Goal: Task Accomplishment & Management: Manage account settings

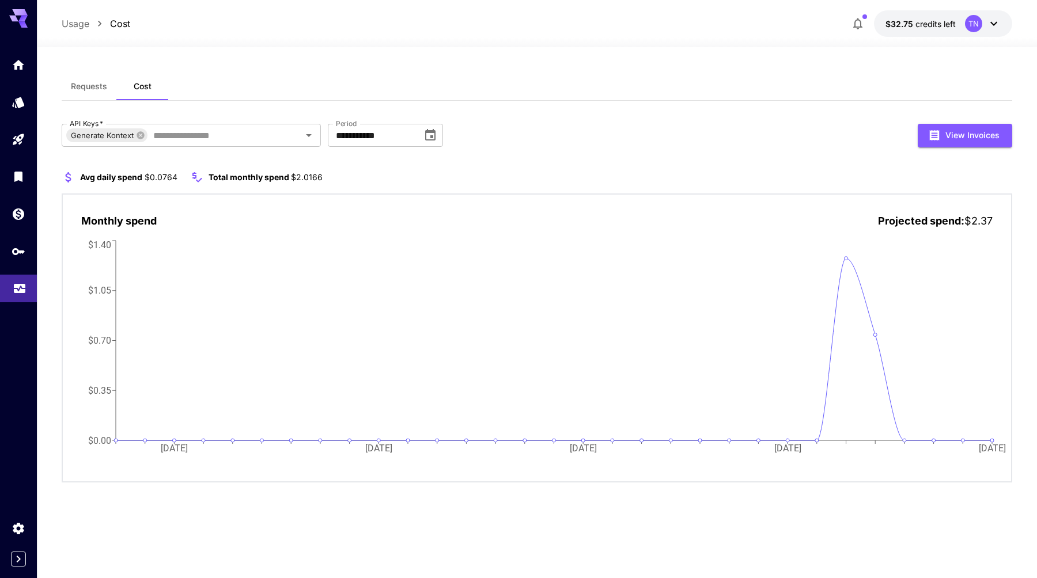
click at [18, 298] on link at bounding box center [18, 289] width 37 height 28
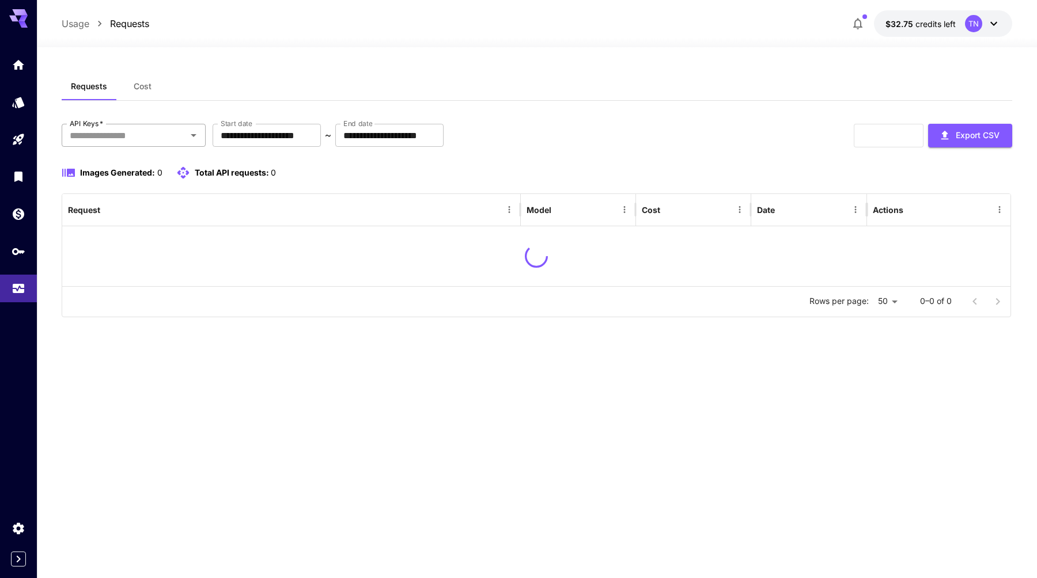
click at [160, 134] on input "API Keys   *" at bounding box center [124, 135] width 118 height 16
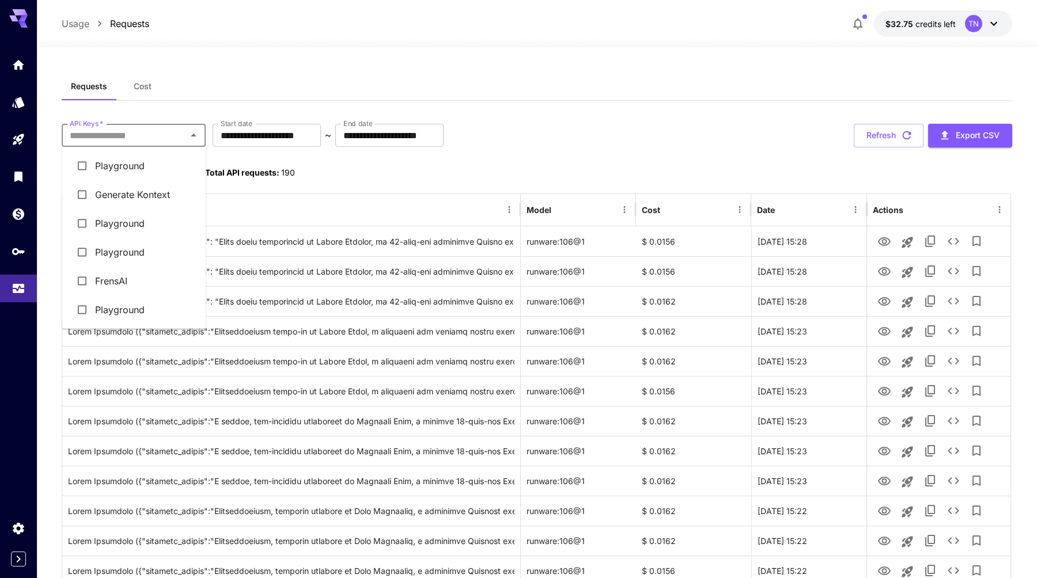
click at [137, 200] on li "Generate Kontext" at bounding box center [134, 194] width 144 height 29
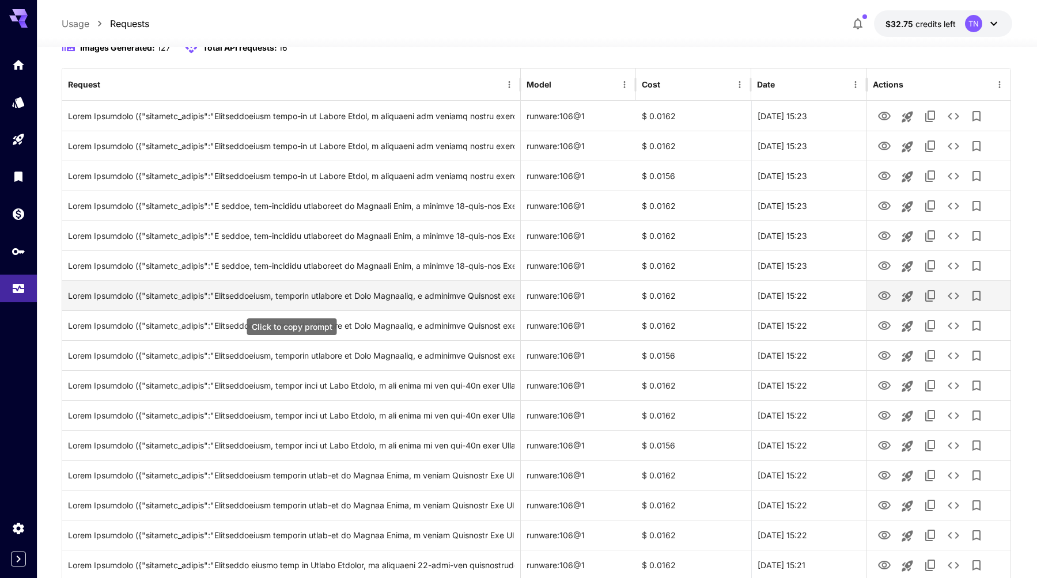
scroll to position [139, 0]
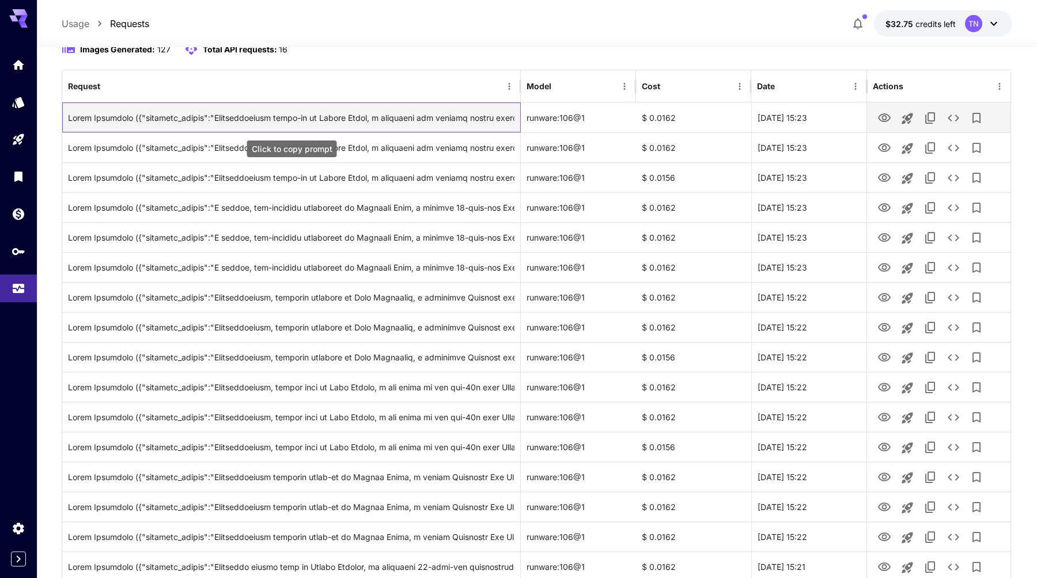
click at [483, 123] on div "Click to copy prompt" at bounding box center [291, 117] width 446 height 29
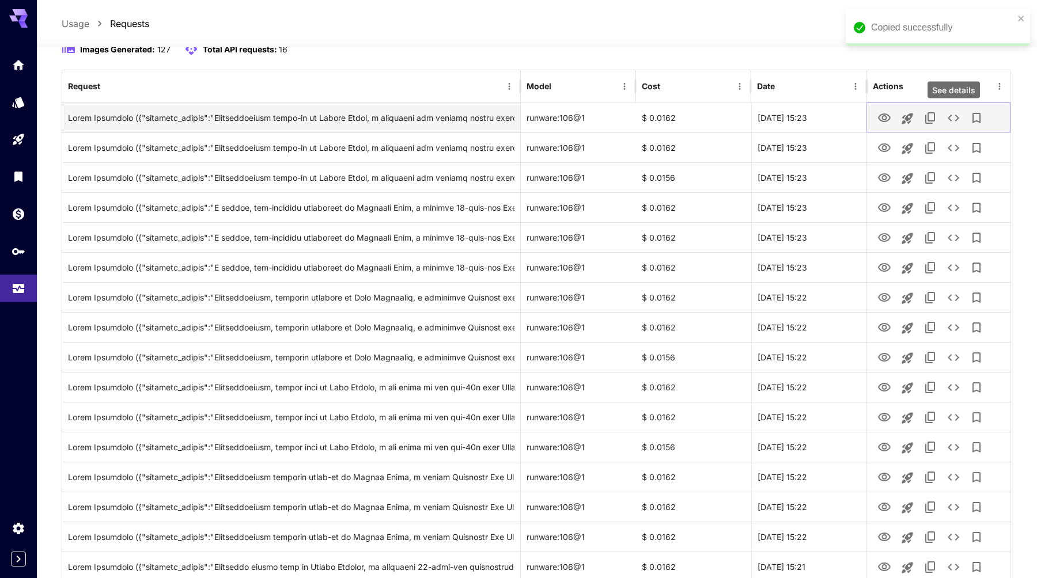
click at [949, 119] on icon "See details" at bounding box center [953, 118] width 12 height 7
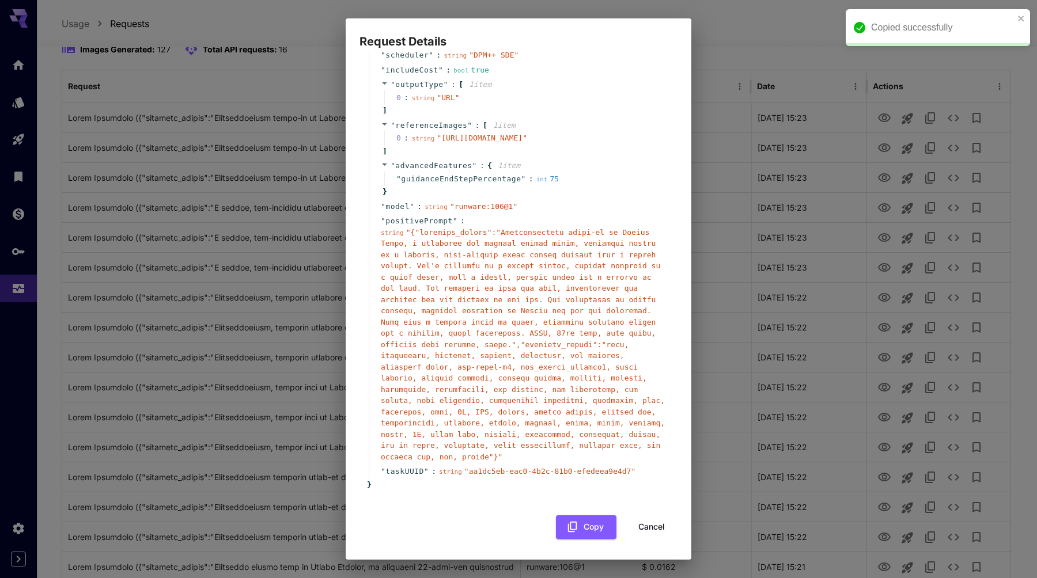
scroll to position [160, 0]
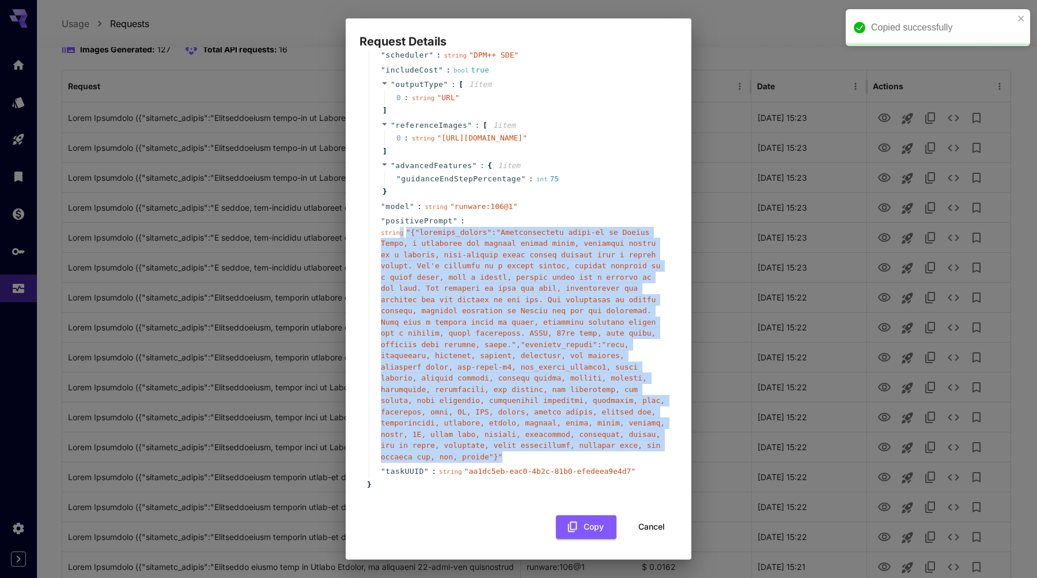
drag, startPoint x: 400, startPoint y: 233, endPoint x: 520, endPoint y: 456, distance: 252.8
click at [520, 456] on div "string " "" at bounding box center [523, 345] width 284 height 236
click at [507, 350] on div "string " "" at bounding box center [523, 345] width 284 height 236
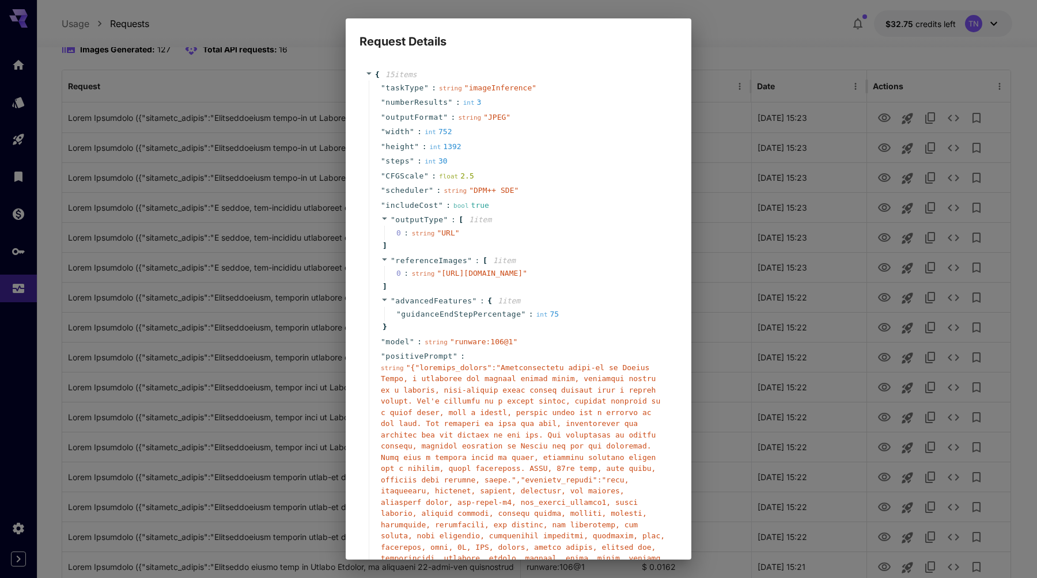
scroll to position [0, 0]
click at [270, 207] on div "Request Details { 15 item s " taskType " : string " imageInference " " numberRe…" at bounding box center [518, 289] width 1037 height 578
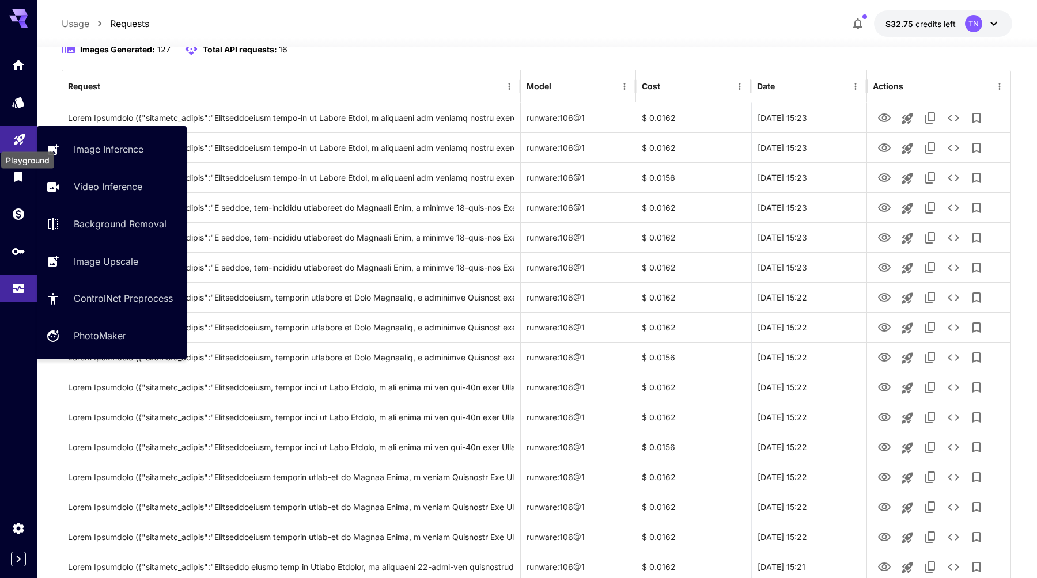
click at [96, 155] on p "Image Inference" at bounding box center [111, 149] width 70 height 14
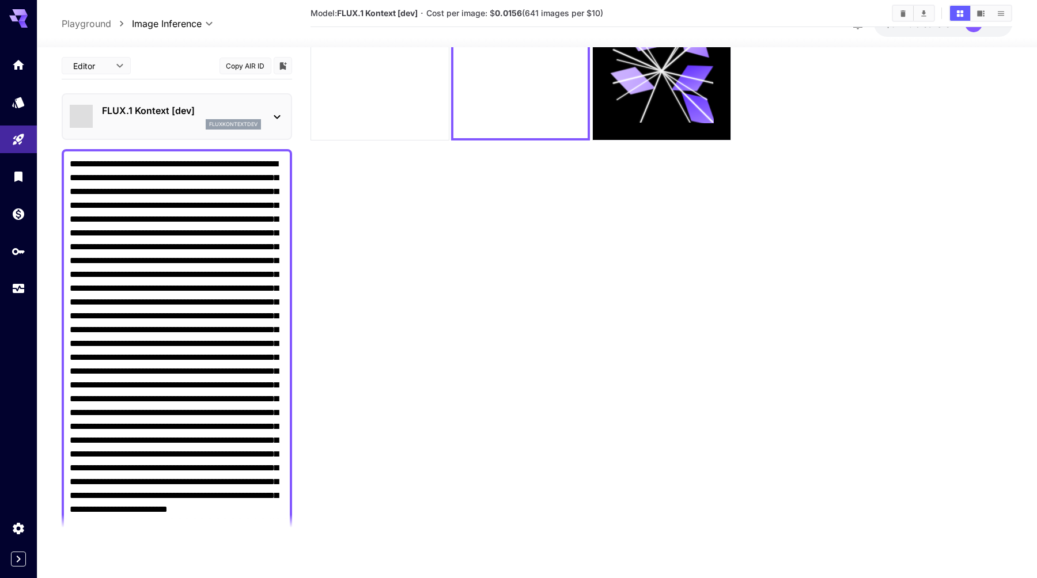
type input "*******"
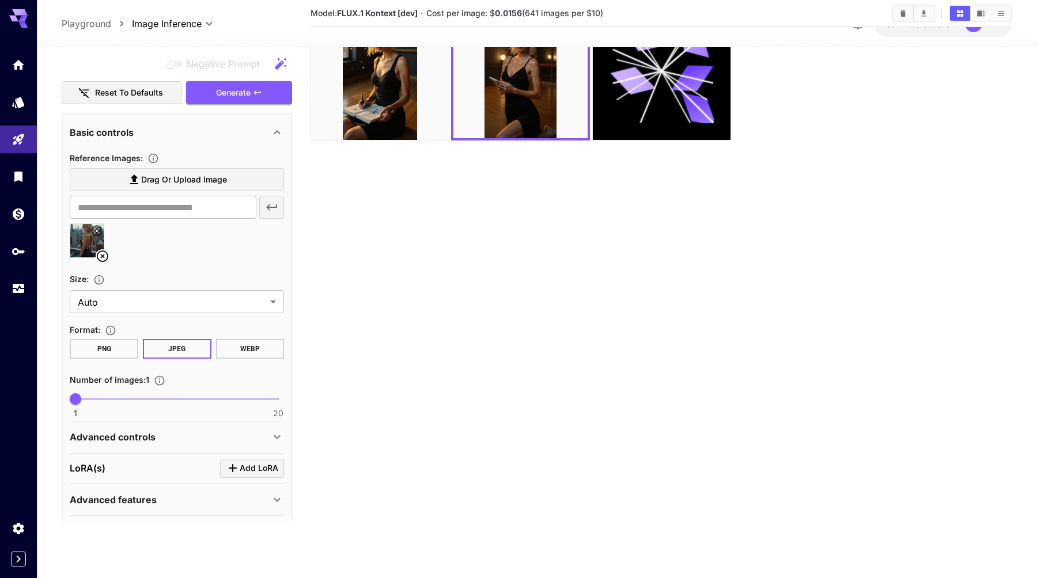
scroll to position [551, 0]
click at [154, 301] on body "**********" at bounding box center [518, 243] width 1037 height 669
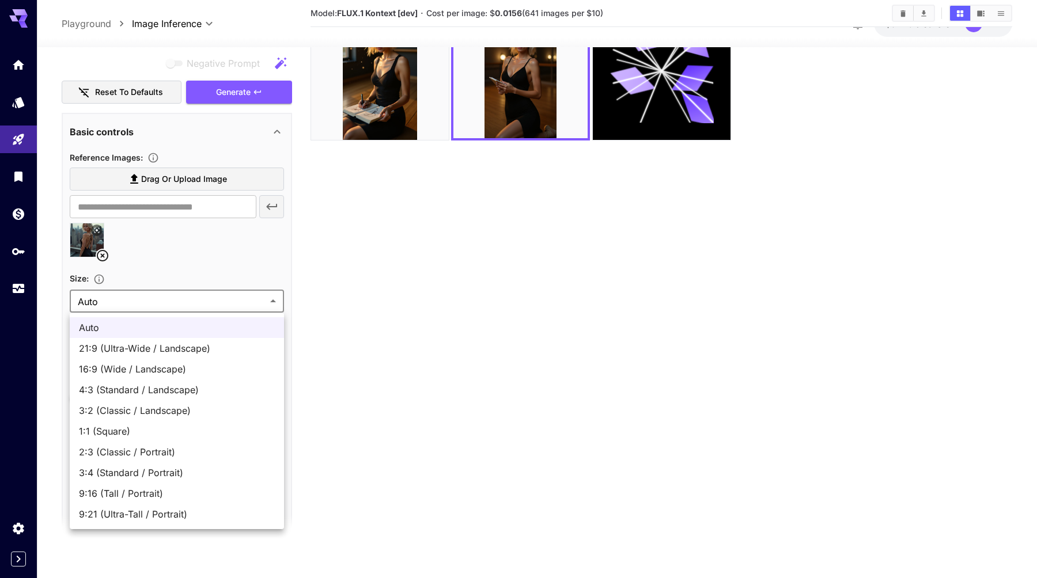
click at [117, 493] on span "9:16 (Tall / Portrait)" at bounding box center [177, 494] width 196 height 14
type input "**********"
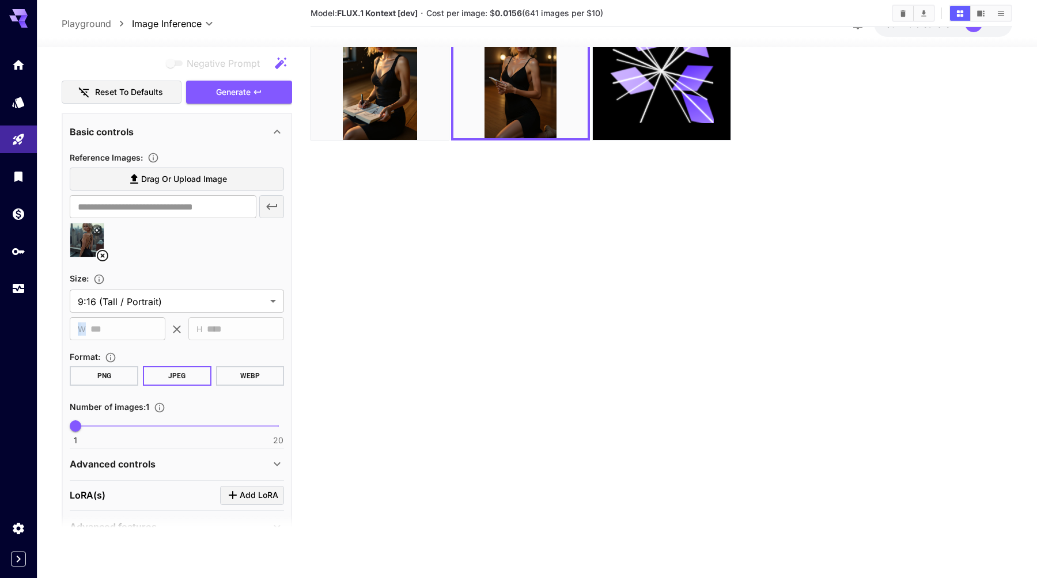
drag, startPoint x: 84, startPoint y: 331, endPoint x: 86, endPoint y: 318, distance: 12.9
click at [86, 318] on div "​ W *** ​" at bounding box center [118, 328] width 96 height 23
click at [124, 294] on body "**********" at bounding box center [518, 243] width 1037 height 669
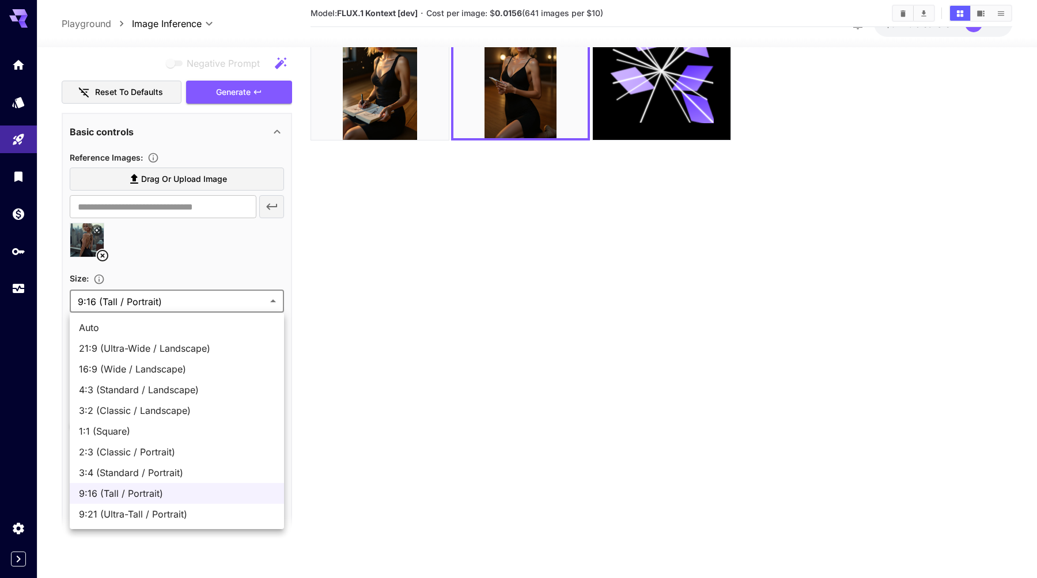
click at [149, 297] on div at bounding box center [518, 289] width 1037 height 578
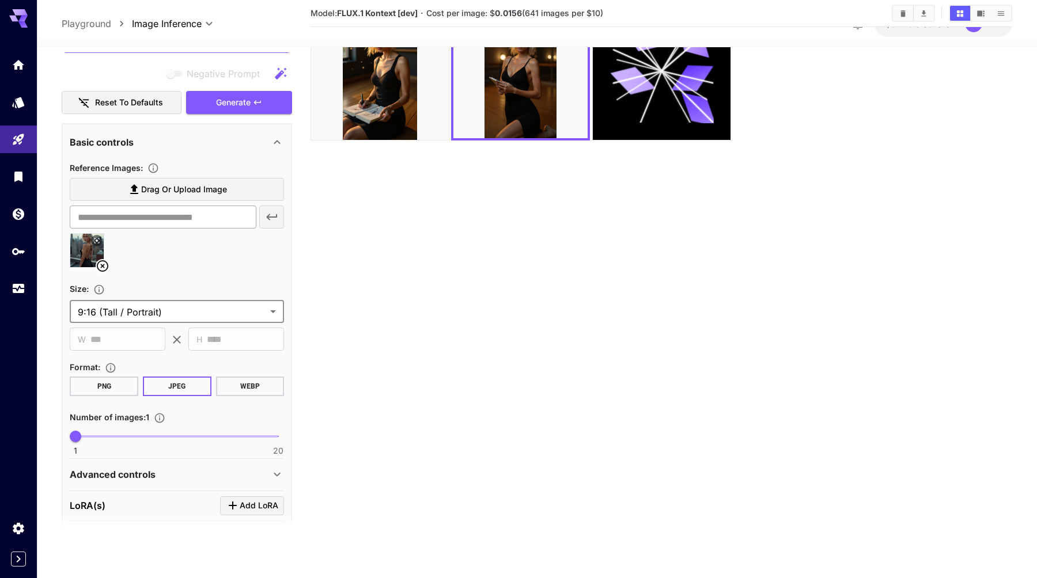
scroll to position [538, 0]
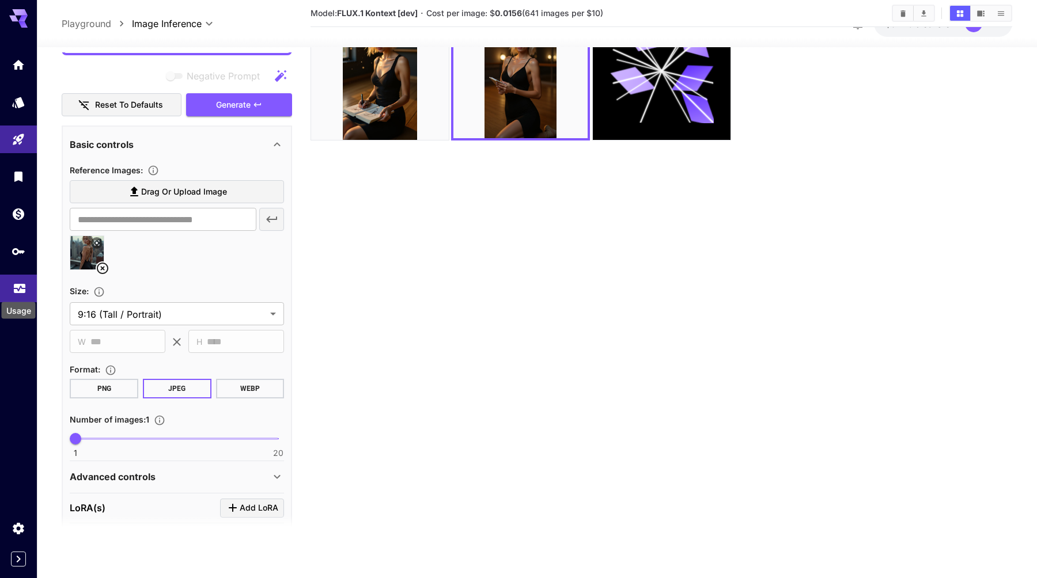
click at [15, 290] on icon "Usage" at bounding box center [20, 287] width 12 height 6
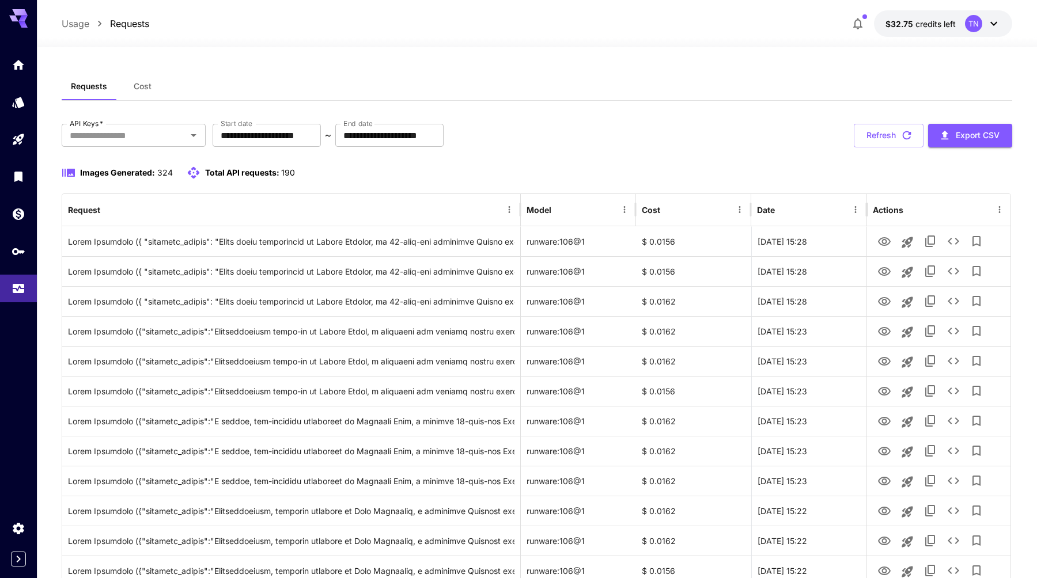
scroll to position [32, 0]
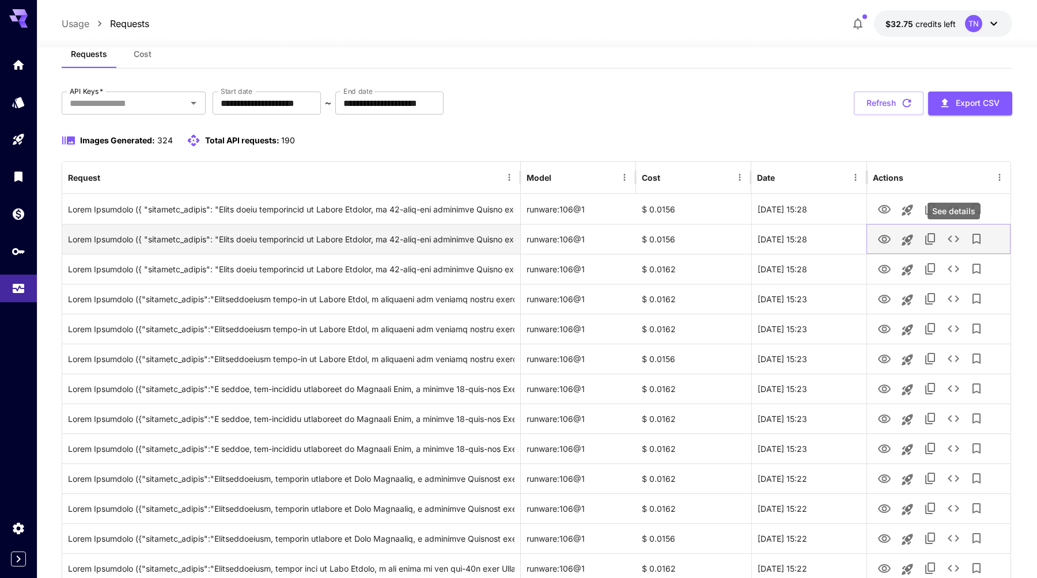
click at [959, 242] on icon "See details" at bounding box center [953, 239] width 14 height 14
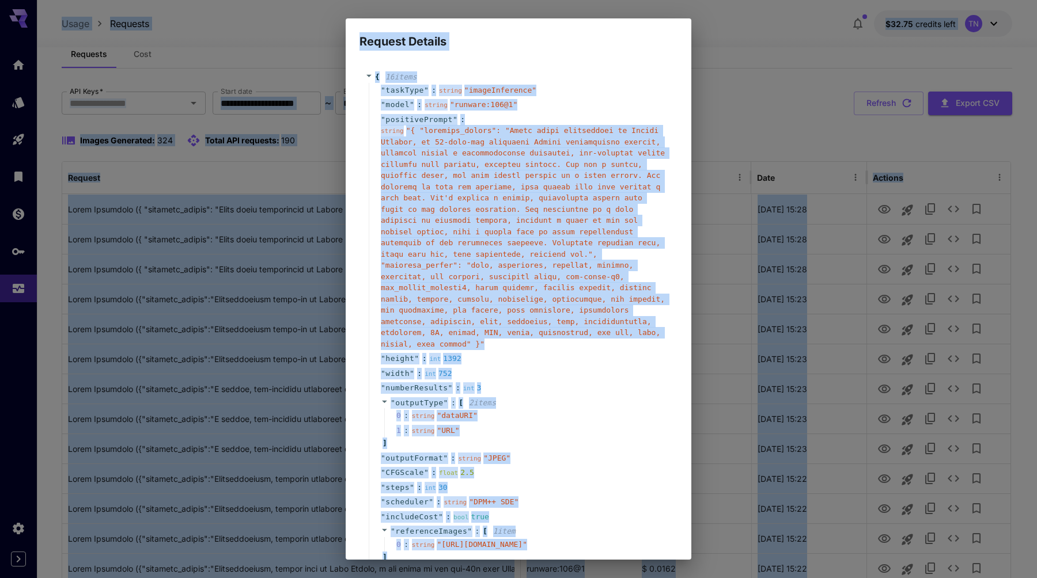
copy body "Lorem Ipsumdol $95.61 sitamet cons AD Elitsedd Eius TEM Inci   * UTL Etdo   * M…"
click at [563, 278] on span "" "" at bounding box center [523, 237] width 284 height 222
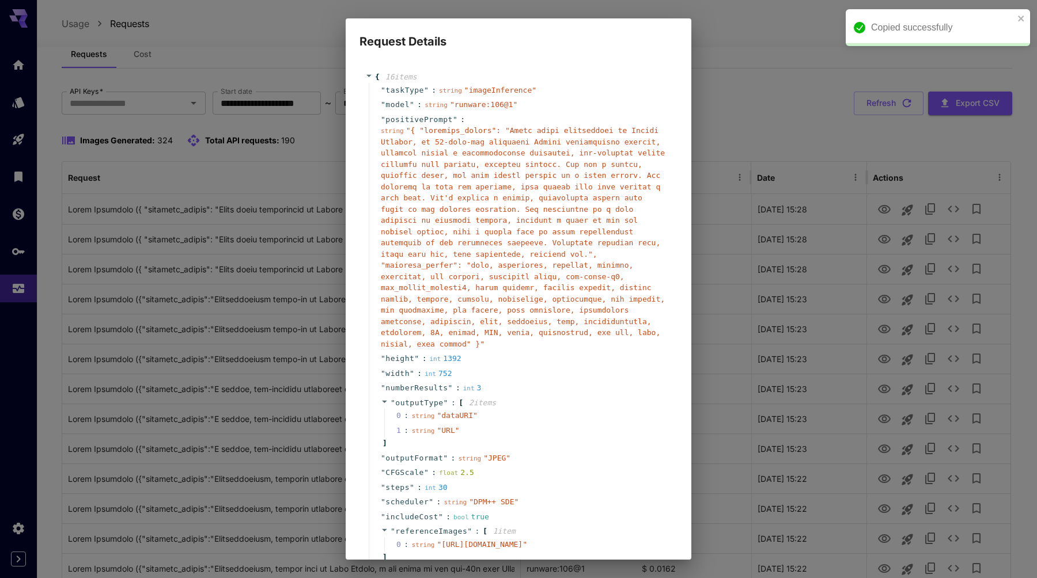
click at [563, 278] on span "" "" at bounding box center [523, 237] width 284 height 222
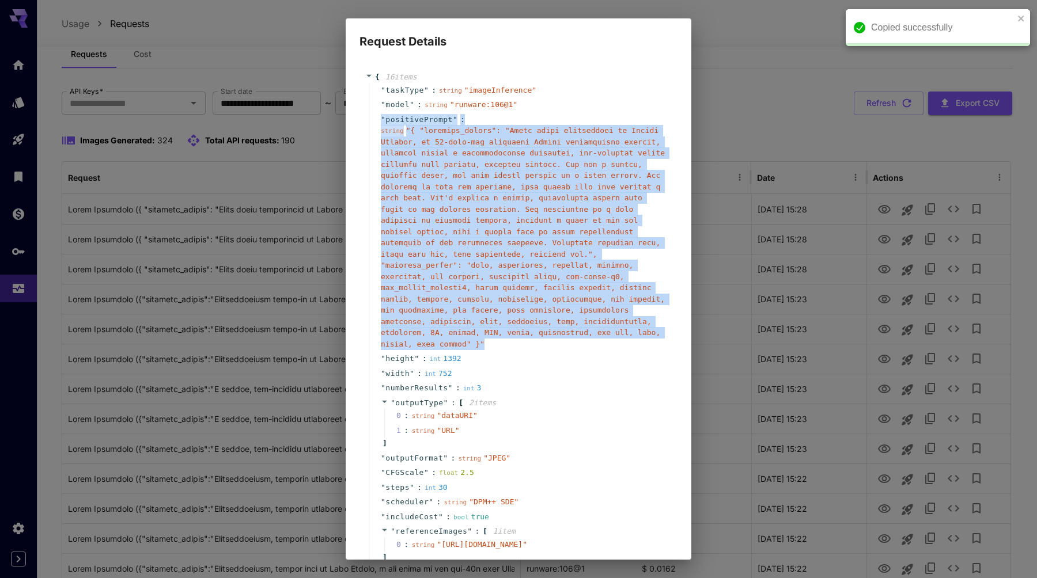
click at [563, 278] on span "" "" at bounding box center [523, 237] width 284 height 222
click at [437, 119] on span "positivePrompt" at bounding box center [418, 120] width 67 height 12
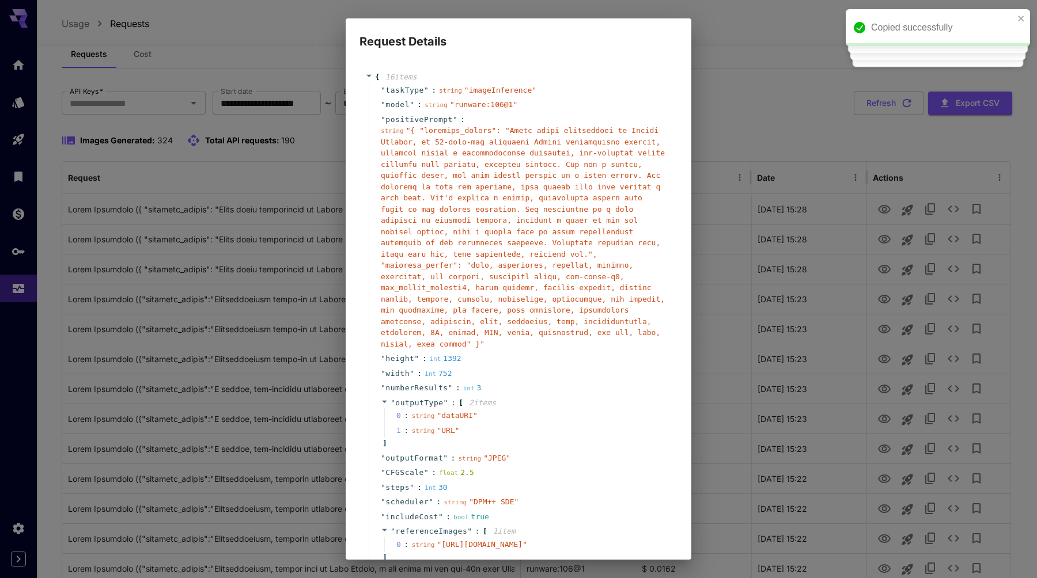
click at [366, 74] on icon at bounding box center [368, 75] width 7 height 7
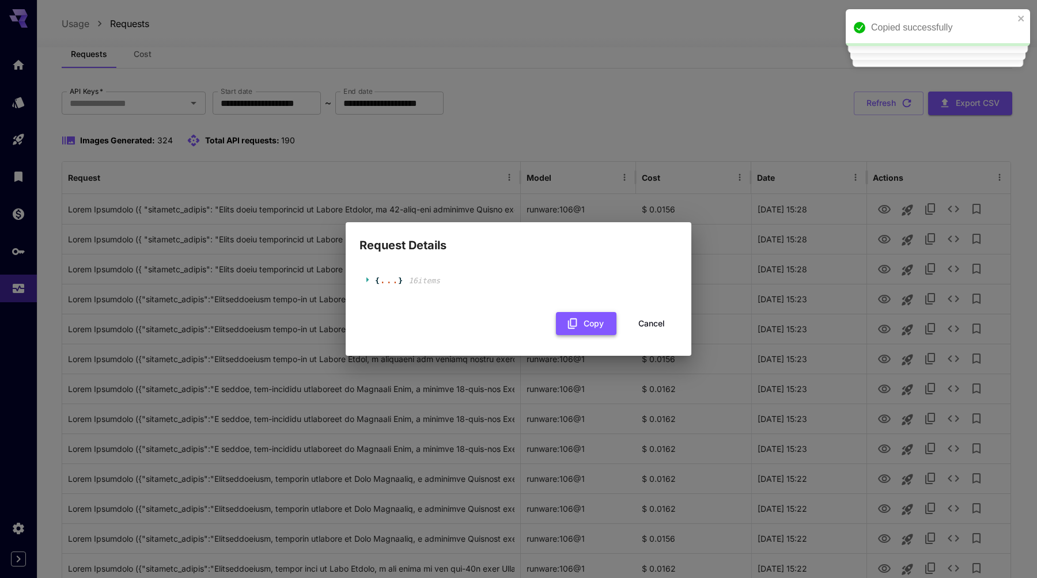
click at [562, 326] on button "Copy" at bounding box center [586, 324] width 60 height 24
click at [660, 323] on button "Cancel" at bounding box center [651, 324] width 52 height 24
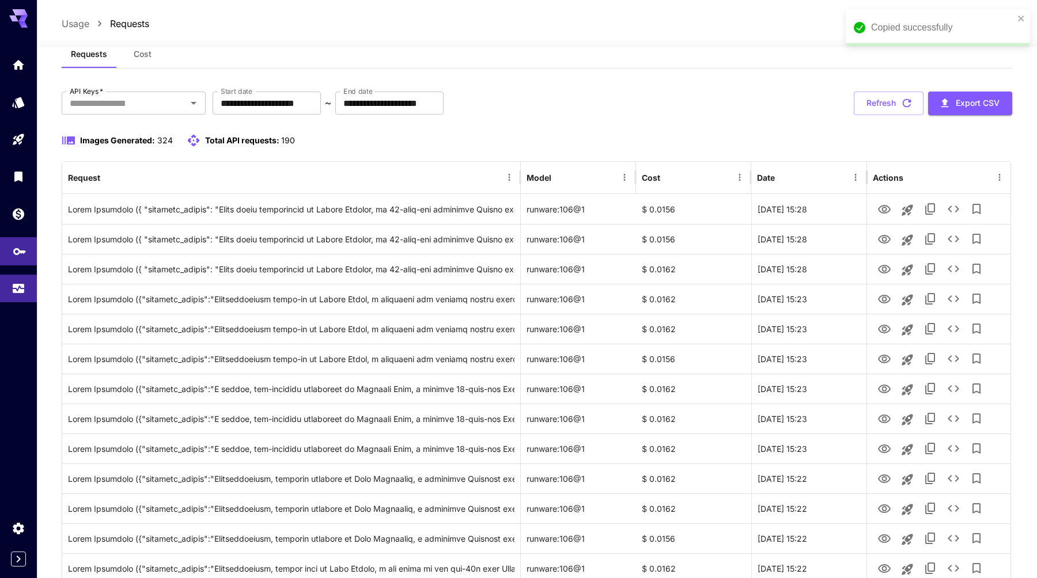
click at [24, 259] on link at bounding box center [18, 251] width 37 height 28
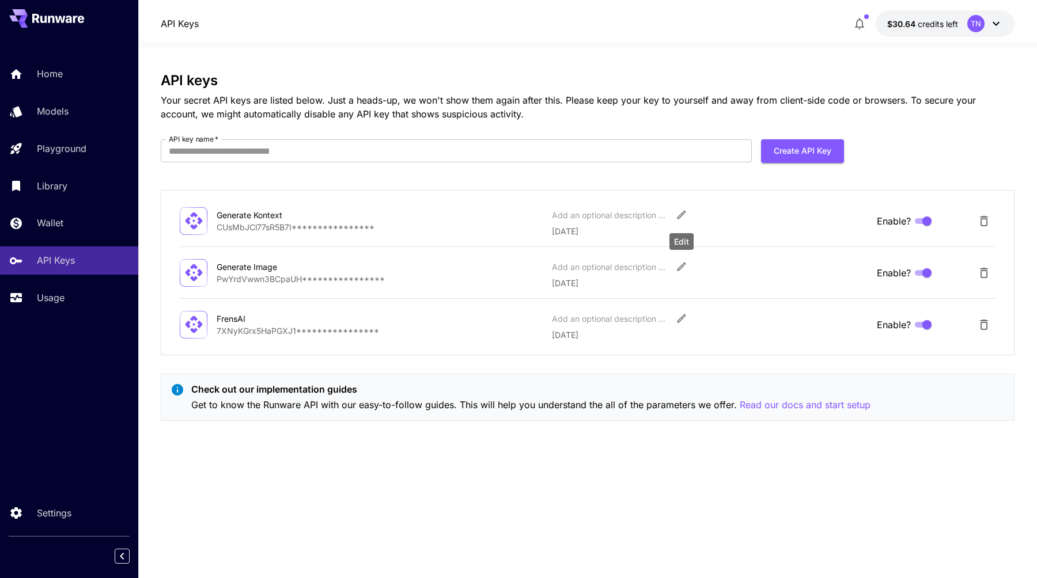
click at [681, 215] on icon "Edit" at bounding box center [681, 215] width 12 height 12
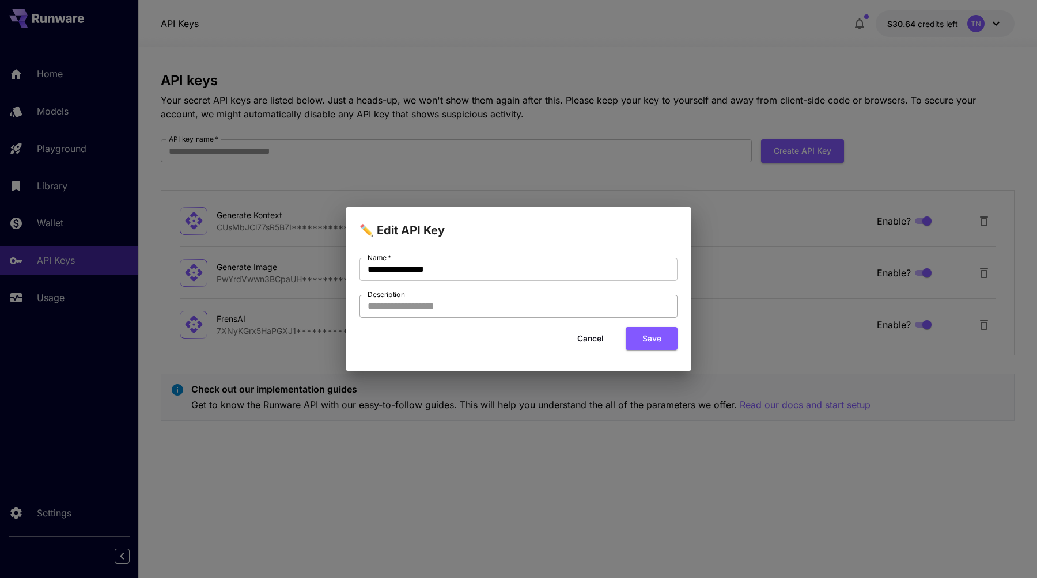
click at [472, 308] on input "Description" at bounding box center [518, 306] width 318 height 23
type input "**********"
click at [654, 343] on button "Save" at bounding box center [651, 339] width 52 height 24
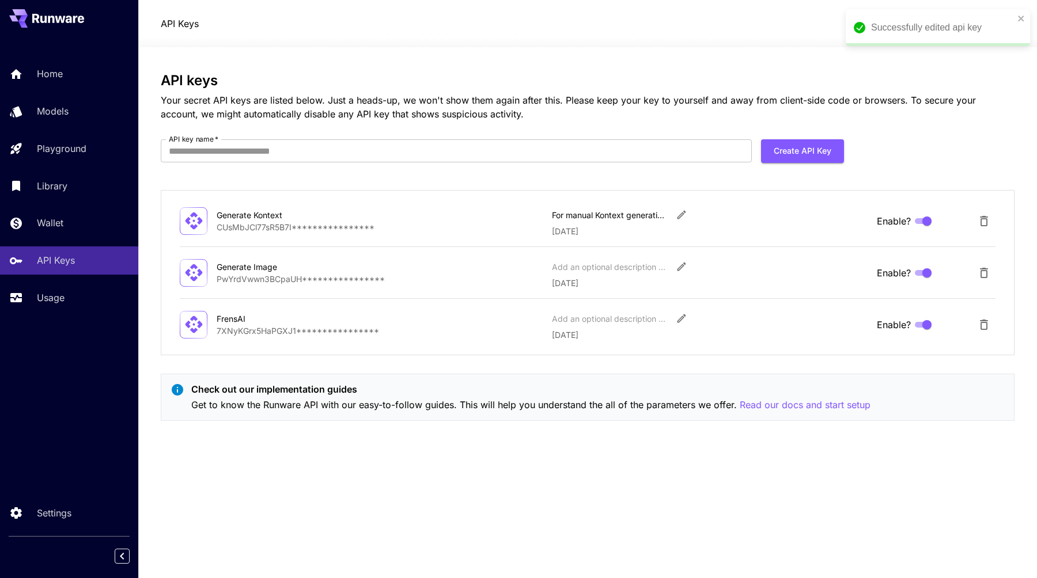
click at [892, 223] on span "Enable?" at bounding box center [893, 221] width 34 height 14
click at [919, 164] on div "**********" at bounding box center [587, 252] width 853 height 358
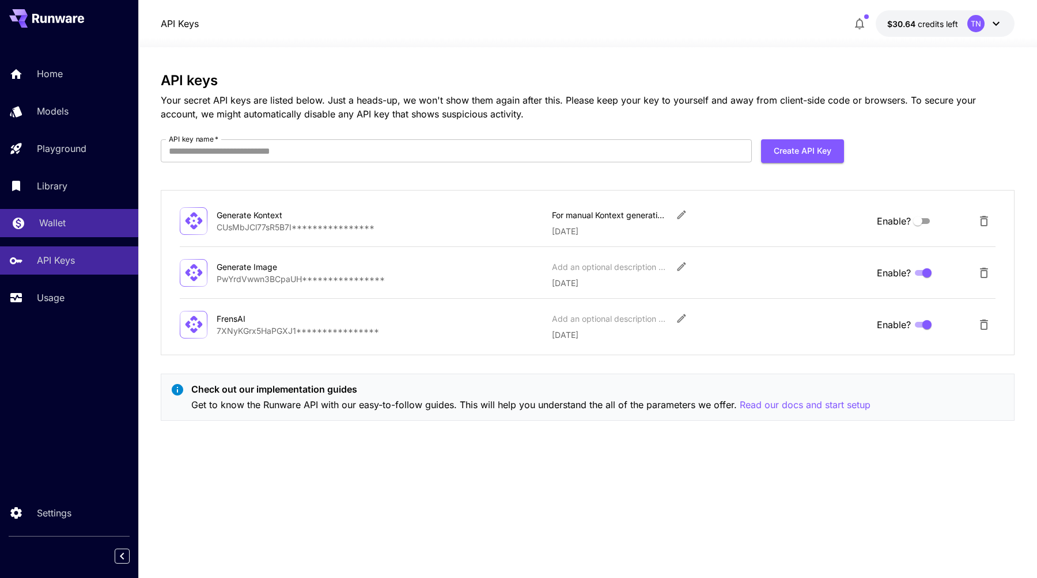
click at [66, 226] on div "Wallet" at bounding box center [84, 223] width 90 height 14
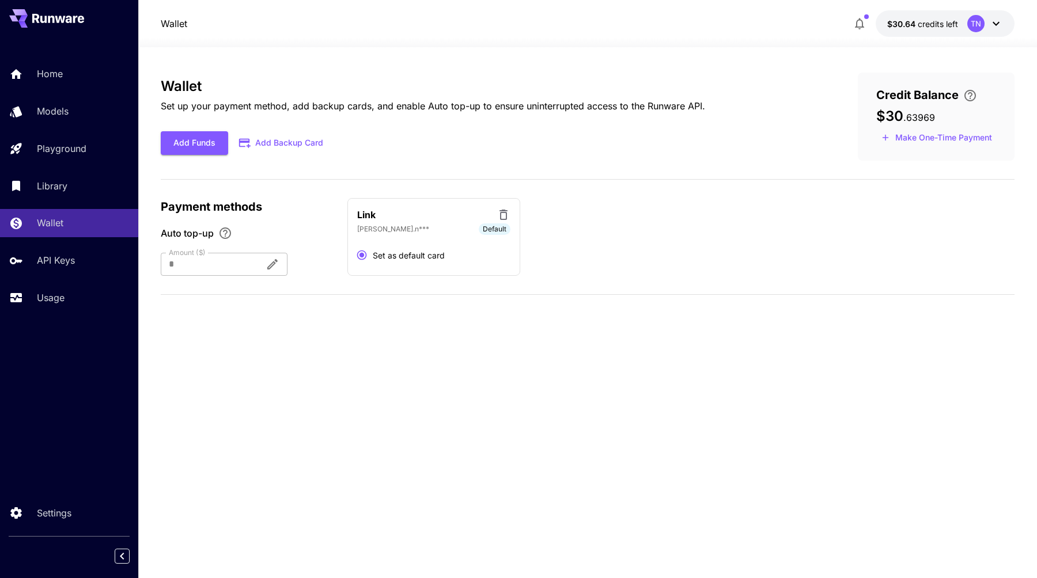
click at [66, 170] on div "Home Models Playground Library Wallet API Keys Usage" at bounding box center [69, 186] width 138 height 252
click at [59, 261] on p "API Keys" at bounding box center [58, 260] width 38 height 14
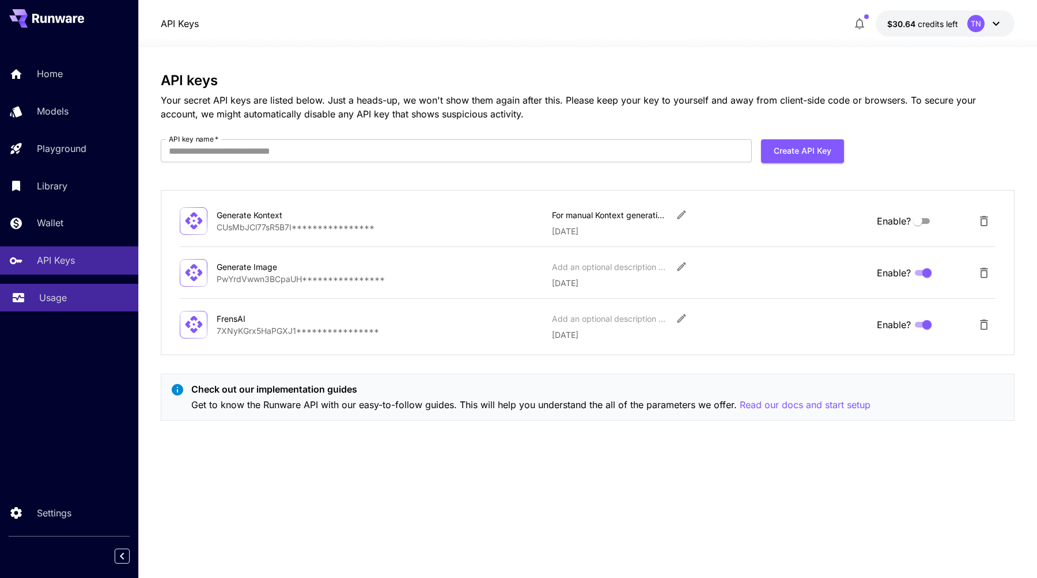
click at [56, 294] on p "Usage" at bounding box center [53, 298] width 28 height 14
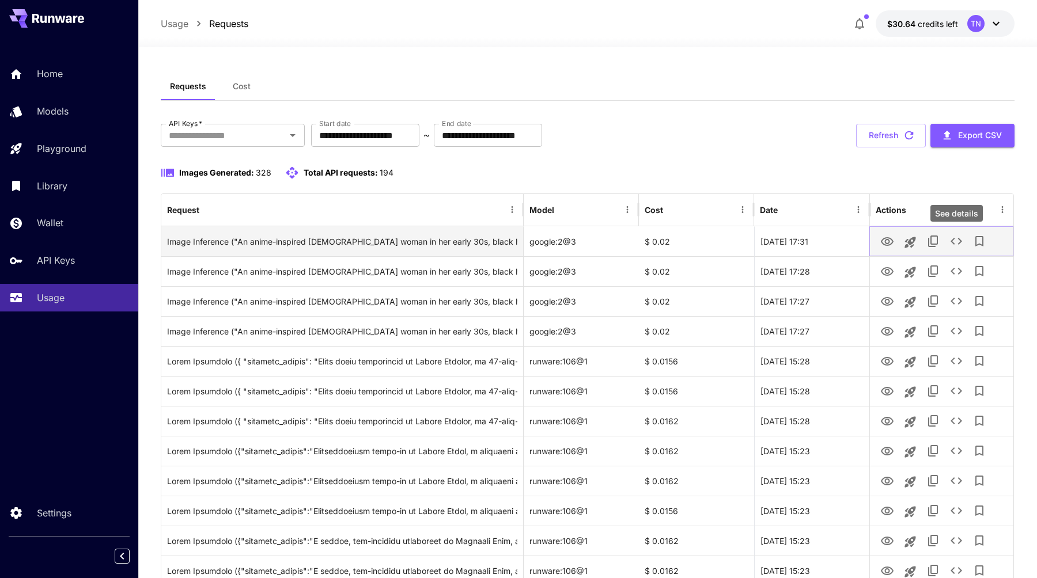
click at [949, 242] on icon "See details" at bounding box center [956, 241] width 14 height 14
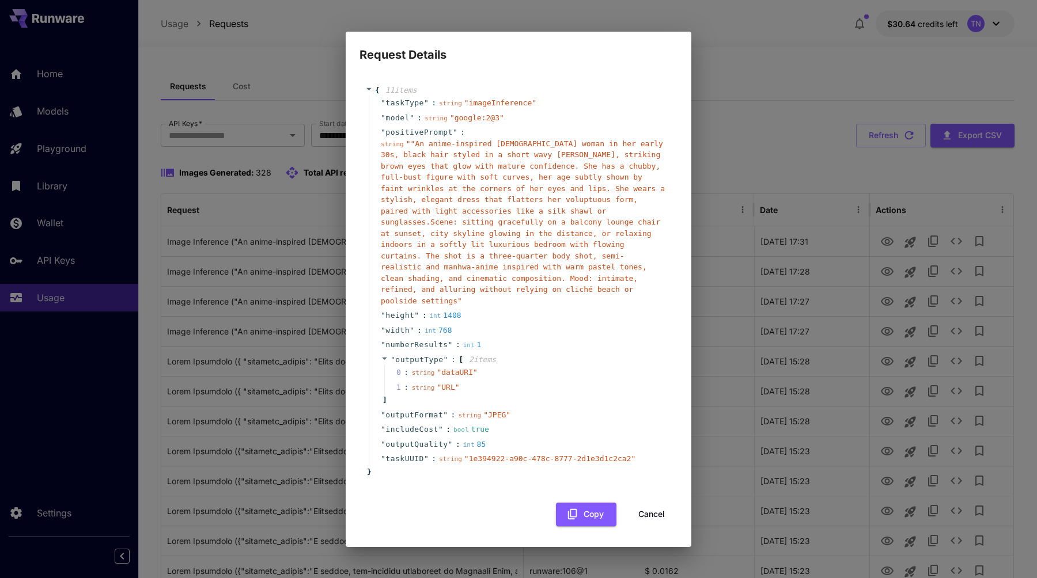
click at [367, 90] on icon at bounding box center [368, 89] width 5 height 2
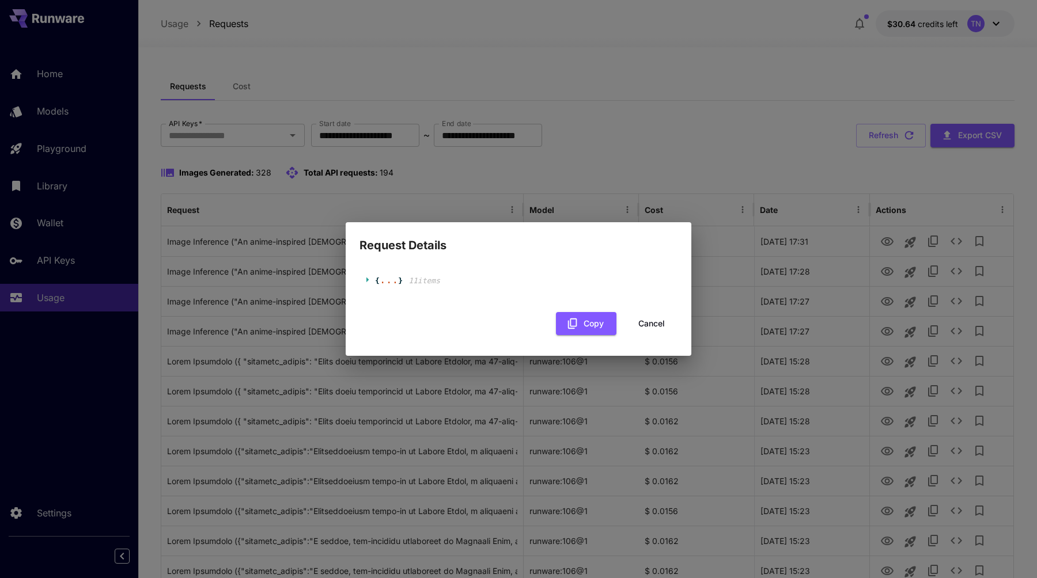
click at [493, 203] on div "Request Details { ... } 11 item s Copy Cancel" at bounding box center [518, 289] width 1037 height 578
click at [671, 328] on button "Cancel" at bounding box center [651, 324] width 52 height 24
